Goal: Information Seeking & Learning: Learn about a topic

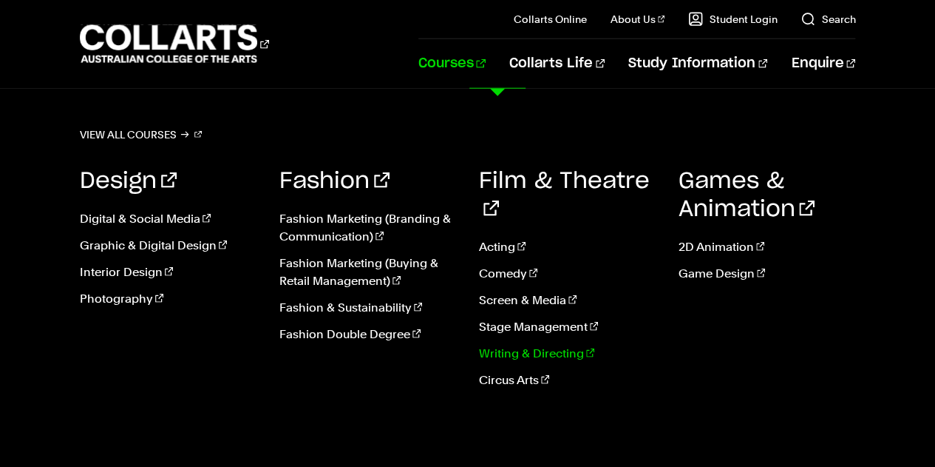
scroll to position [1767, 0]
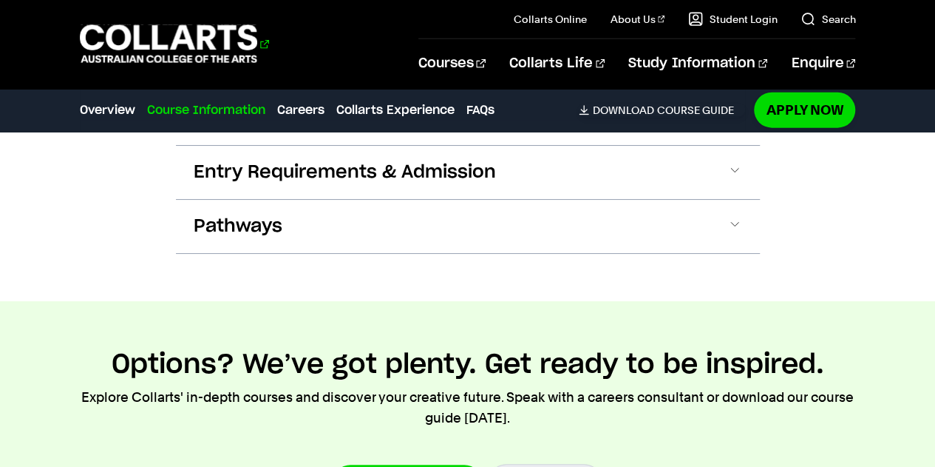
click at [234, 44] on 1 "Go to homepage" at bounding box center [169, 44] width 178 height 38
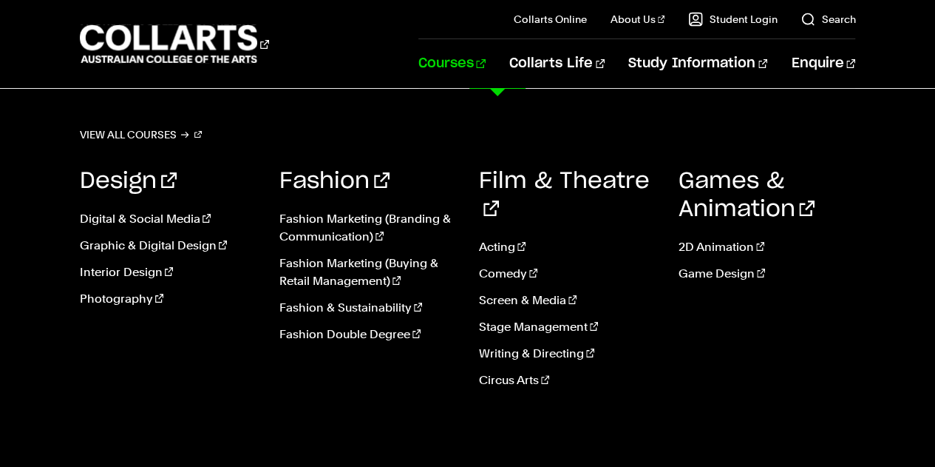
click at [486, 70] on link "Courses" at bounding box center [452, 63] width 67 height 49
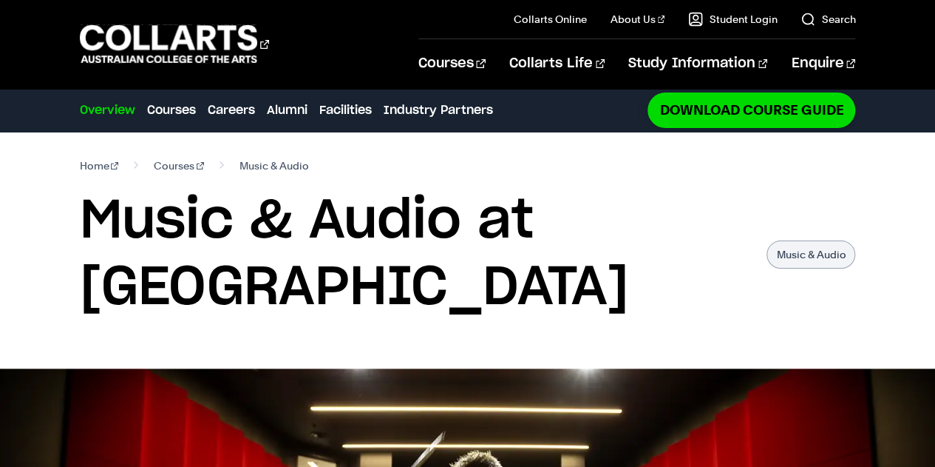
click at [553, 353] on section "Home Courses Music & Audio Music & Audio at Collarts Music & Audio" at bounding box center [468, 250] width 776 height 237
